Goal: Check status: Check status

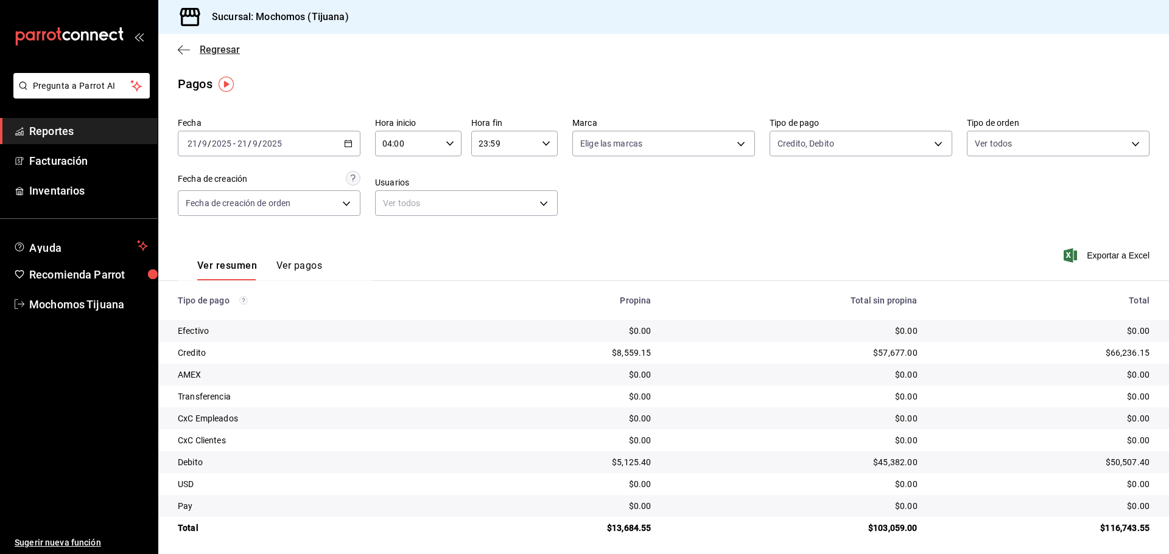
click at [204, 46] on span "Regresar" at bounding box center [220, 50] width 40 height 12
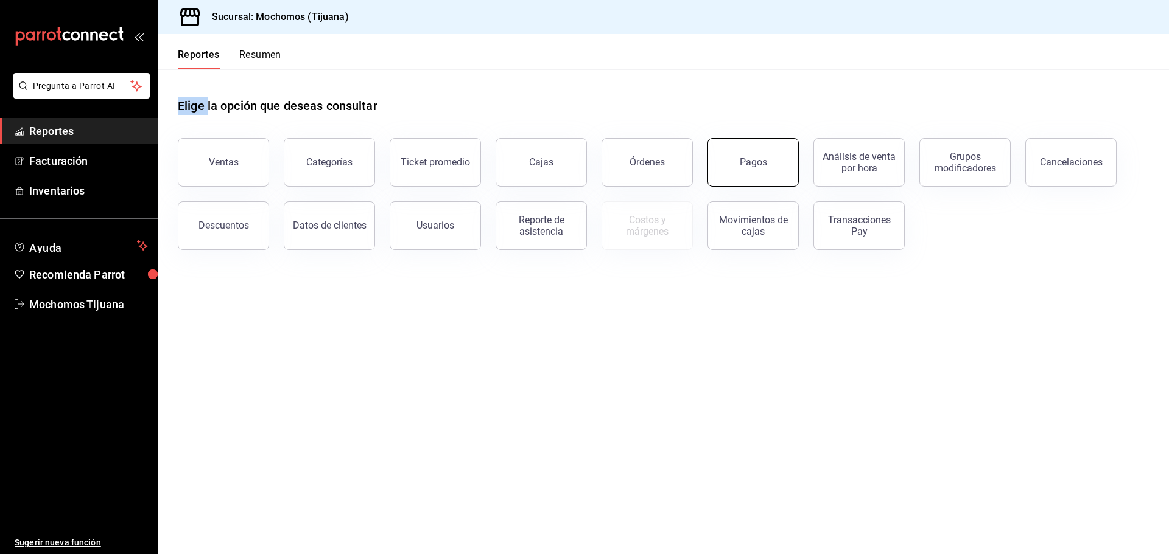
click at [781, 166] on button "Pagos" at bounding box center [752, 162] width 91 height 49
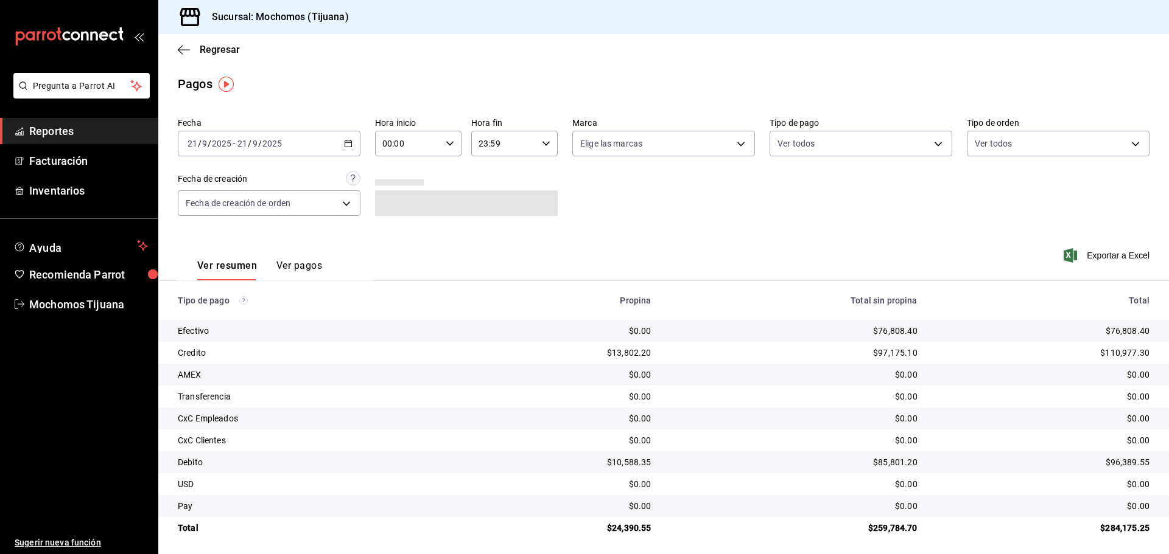
click at [349, 141] on \(Stroke\) "button" at bounding box center [347, 144] width 7 height 7
click at [444, 138] on div "00:00 Hora inicio" at bounding box center [418, 144] width 86 height 26
click at [444, 138] on div at bounding box center [584, 277] width 1169 height 554
click at [444, 138] on div "00:00 Hora inicio" at bounding box center [418, 144] width 86 height 26
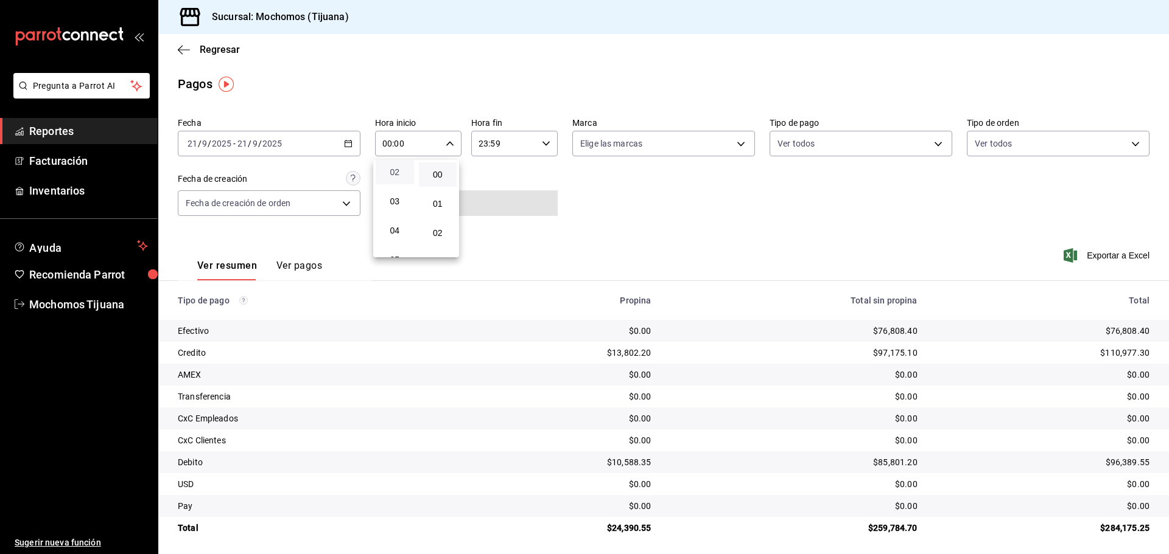
click at [389, 235] on span "04" at bounding box center [395, 231] width 24 height 10
type input "04:00"
click at [931, 146] on div at bounding box center [584, 277] width 1169 height 554
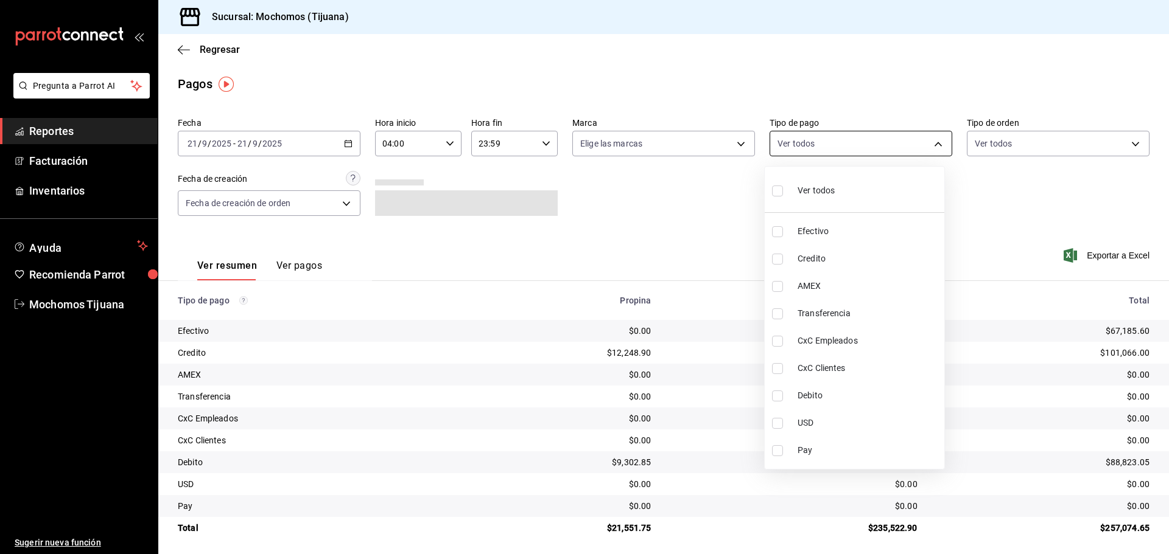
click at [931, 141] on body "Pregunta a Parrot AI Reportes Facturación Inventarios Ayuda Recomienda Parrot M…" at bounding box center [584, 277] width 1169 height 554
click at [774, 256] on input "checkbox" at bounding box center [777, 259] width 11 height 11
checkbox input "true"
type input "a27a072c-b141-4985-9f83-ae60dbe2196b"
click at [783, 400] on input "checkbox" at bounding box center [782, 396] width 11 height 11
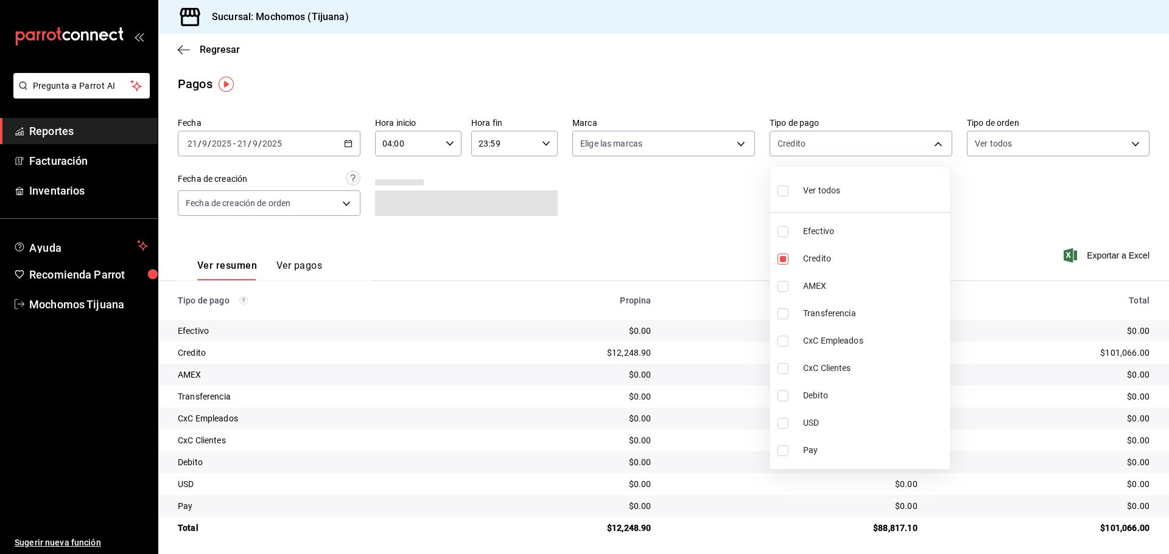
checkbox input "true"
type input "a27a072c-b141-4985-9f83-ae60dbe2196b,b7370aa5-450f-4a05-bab4-2784151f97fb"
